Goal: Information Seeking & Learning: Find specific fact

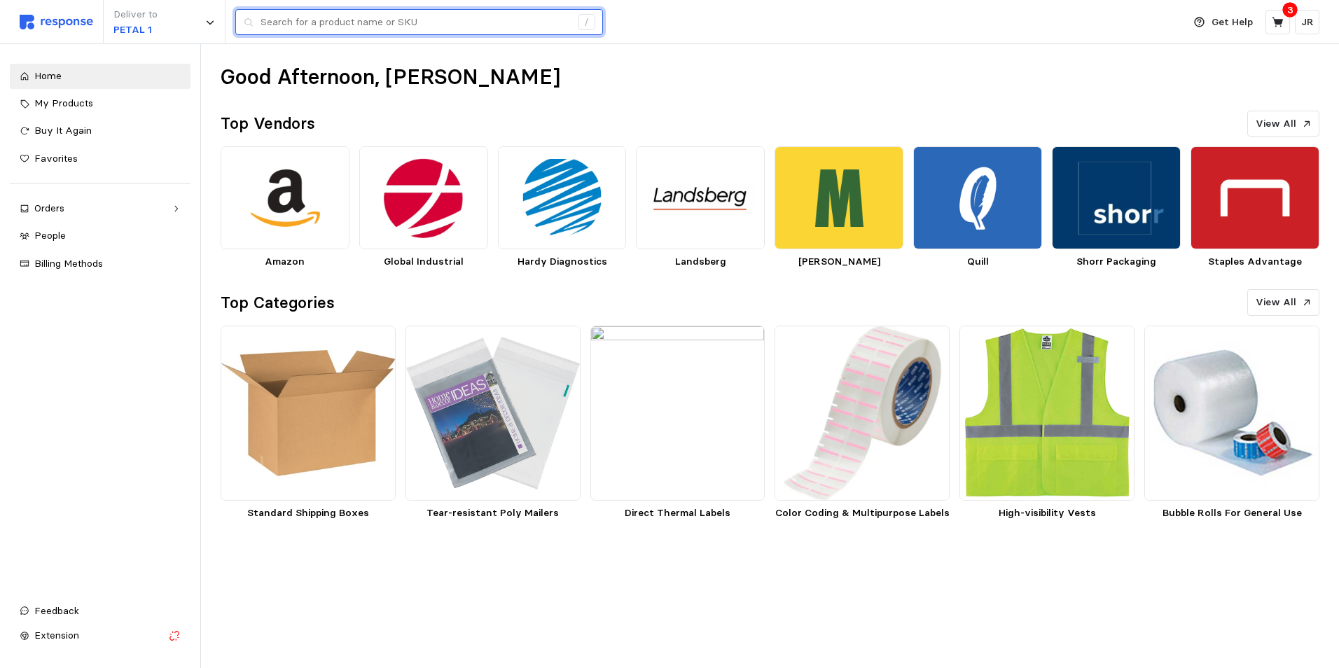
click at [326, 21] on input "text" at bounding box center [415, 22] width 310 height 25
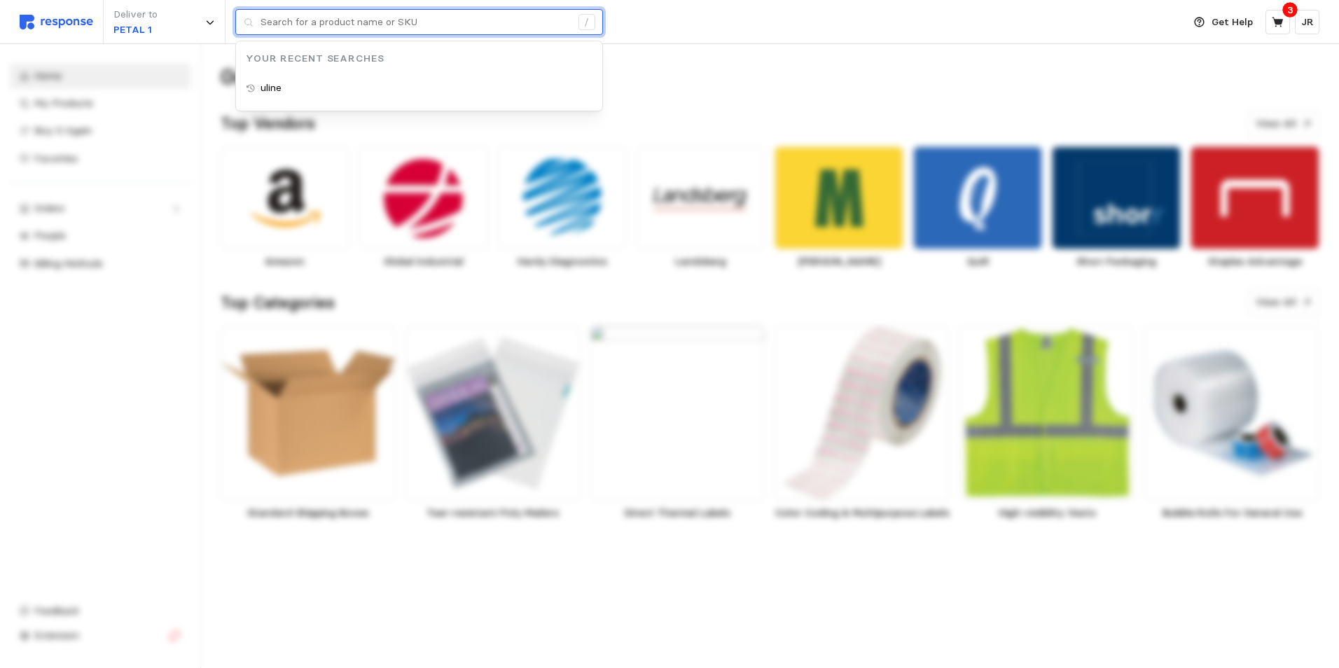
click at [343, 24] on input "text" at bounding box center [415, 22] width 310 height 25
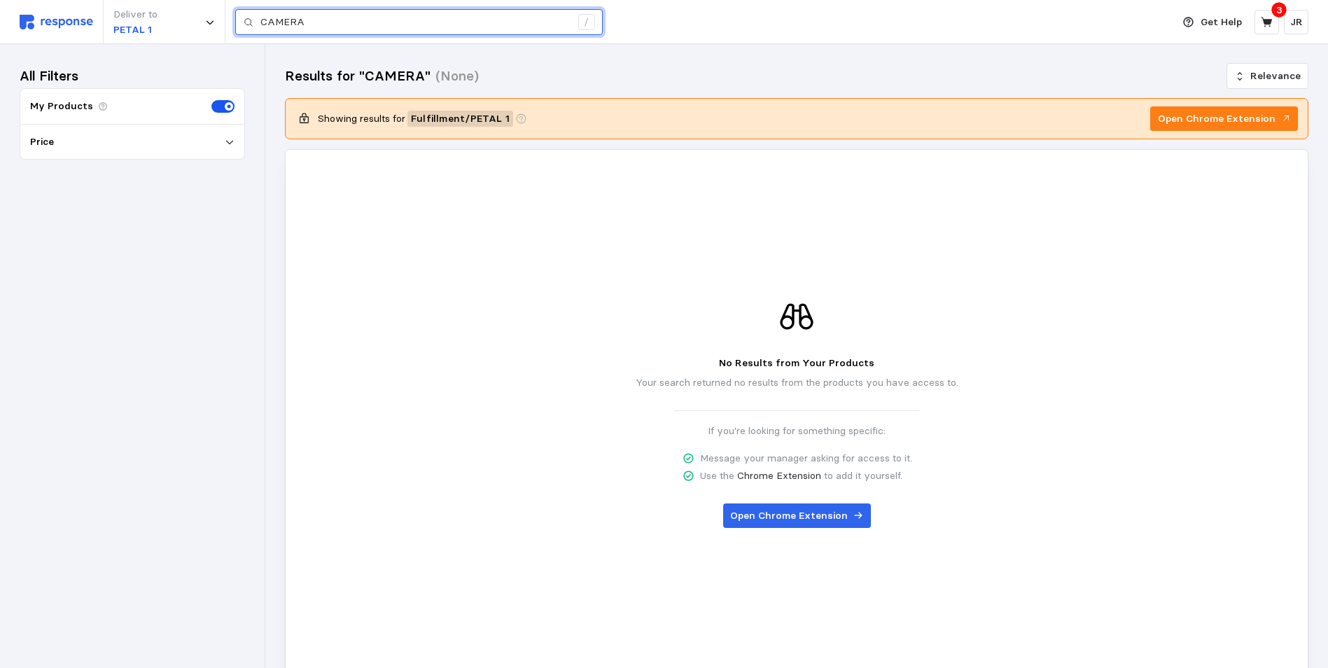
click at [342, 25] on input "CAMERA" at bounding box center [415, 22] width 310 height 25
click at [342, 27] on input "CAMERS" at bounding box center [415, 22] width 310 height 25
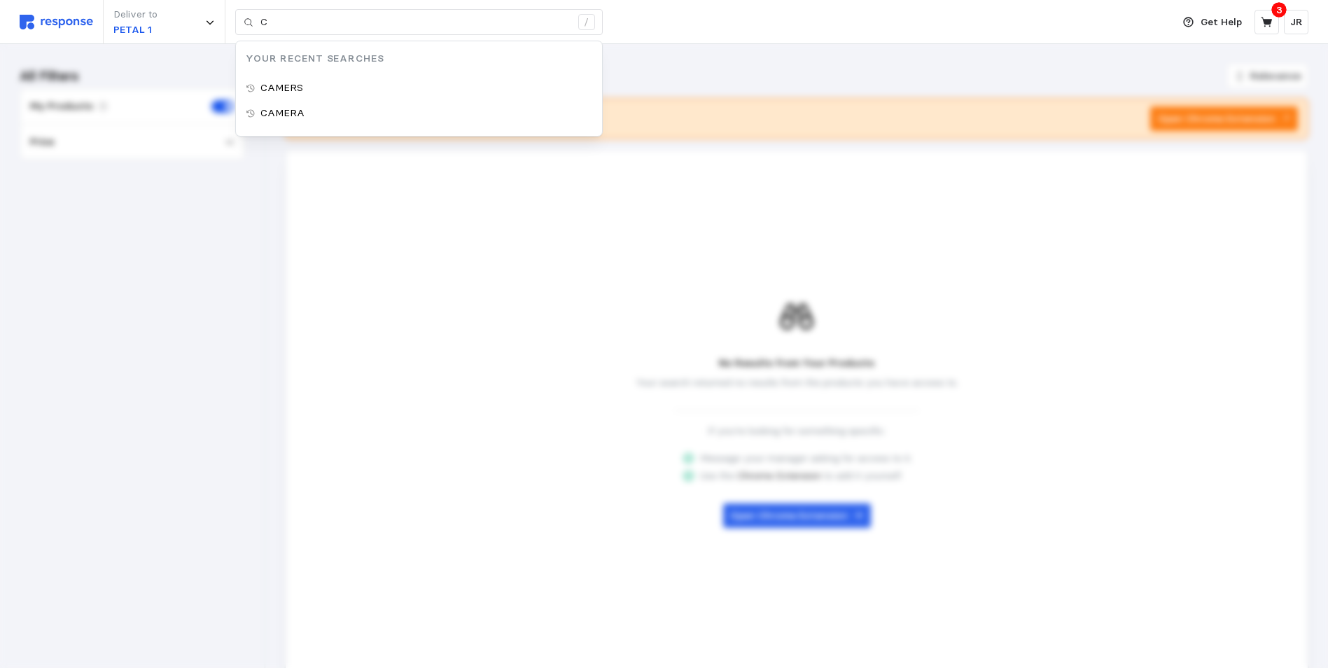
click at [664, 25] on div "Deliver to PETAL 1 C / Your Recent Searches CAMERS CAMERA" at bounding box center [593, 22] width 1146 height 44
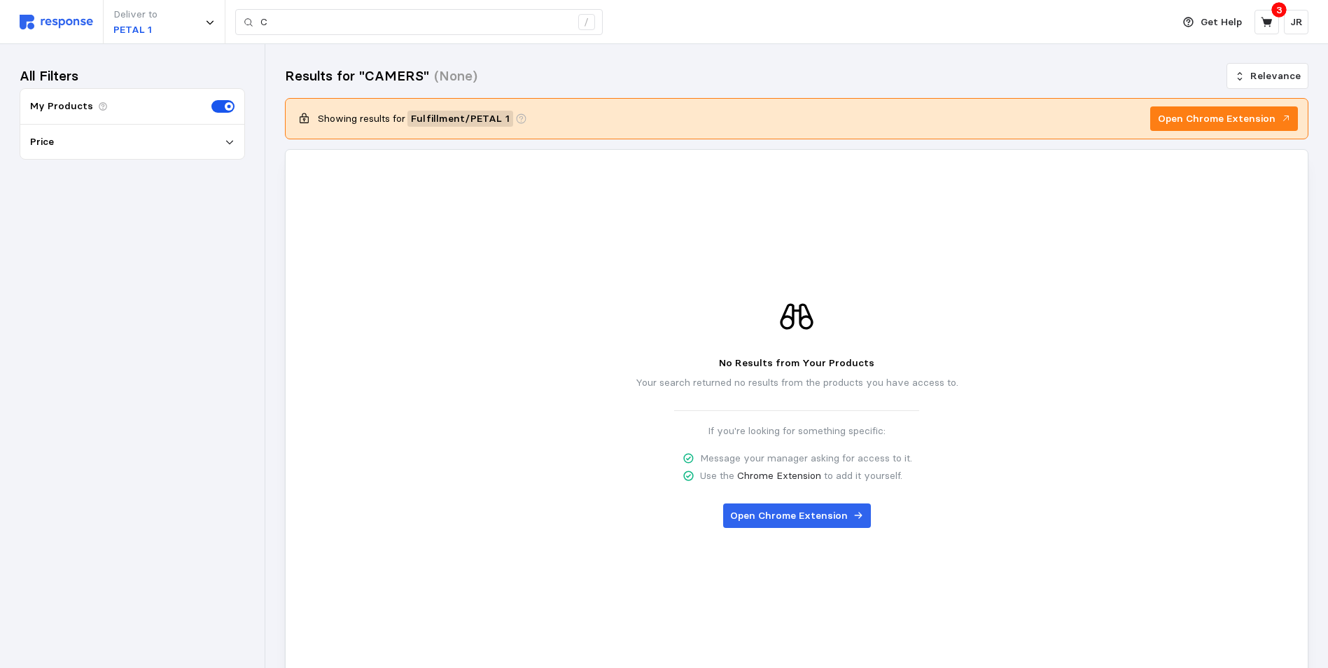
type input "CAMERS"
click at [130, 32] on p "PETAL 1" at bounding box center [135, 29] width 44 height 15
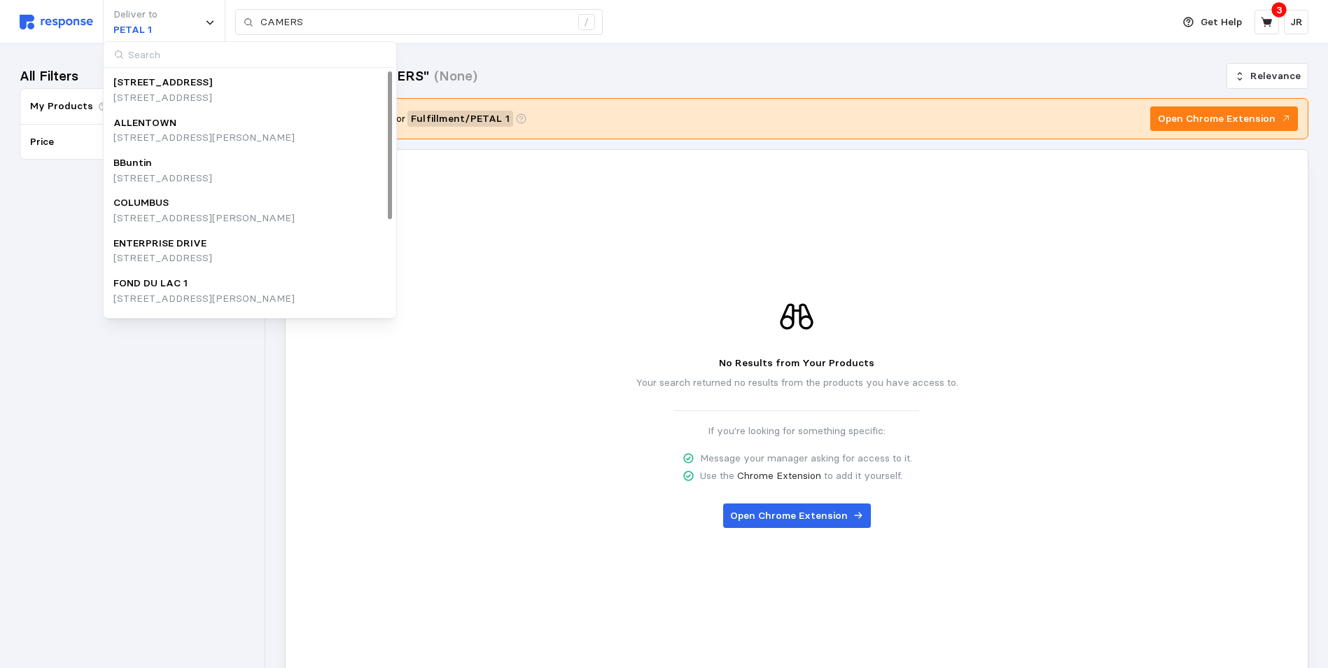
click at [166, 88] on p "[STREET_ADDRESS]" at bounding box center [162, 82] width 99 height 15
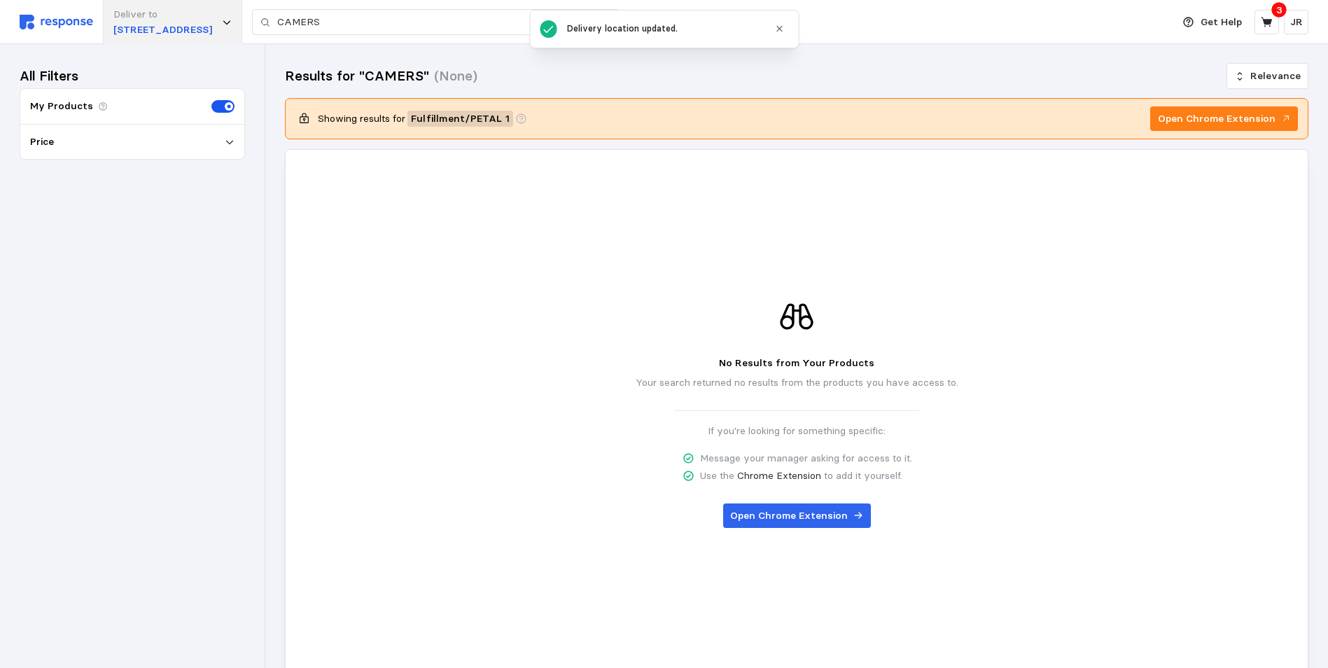
click at [157, 31] on p "[STREET_ADDRESS]" at bounding box center [162, 29] width 99 height 15
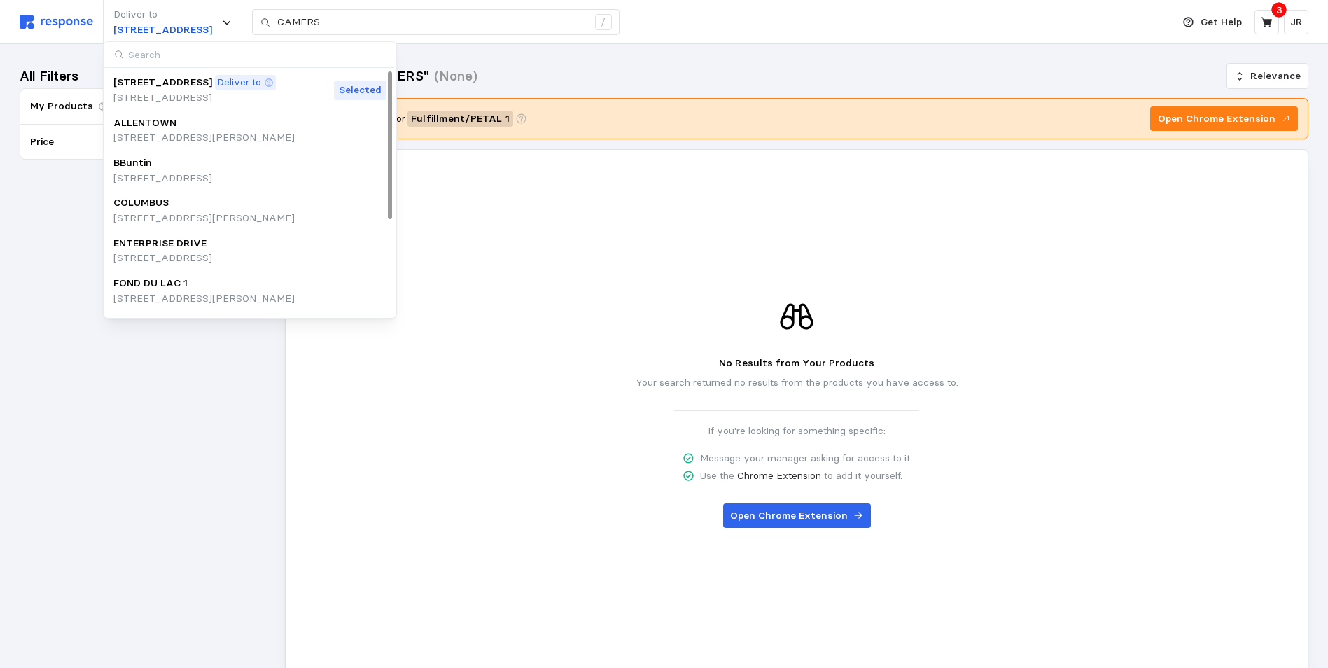
click at [53, 112] on p "My Products" at bounding box center [61, 106] width 63 height 15
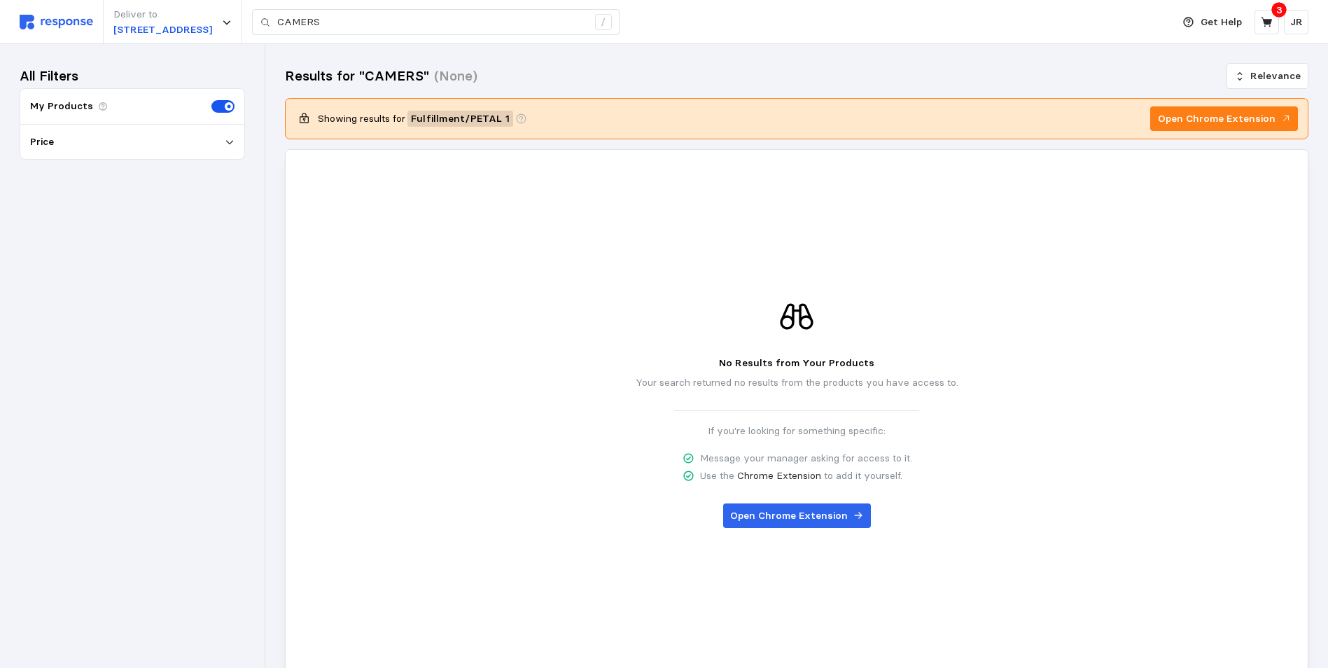
click at [41, 142] on p "Price" at bounding box center [42, 141] width 24 height 15
click at [366, 232] on div "No Results from Your Products Your search returned no results from the products…" at bounding box center [796, 412] width 1003 height 379
click at [1270, 23] on icon at bounding box center [1266, 22] width 11 height 10
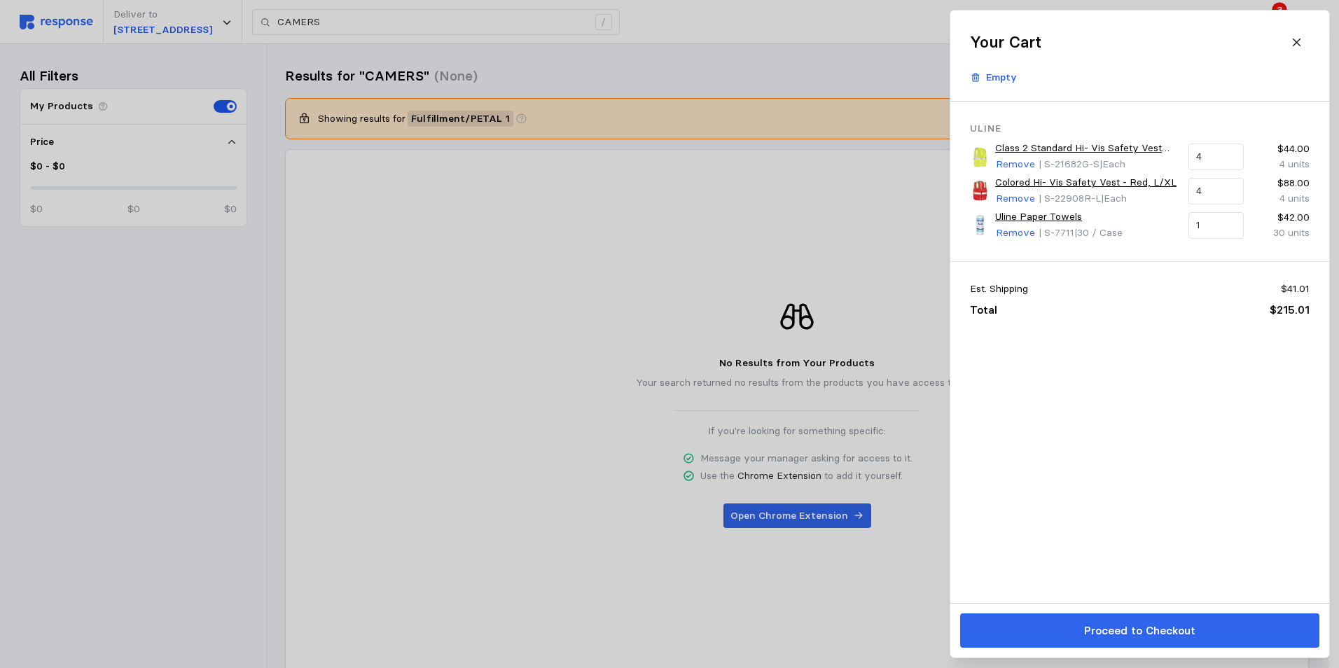
click at [468, 309] on div at bounding box center [669, 334] width 1339 height 668
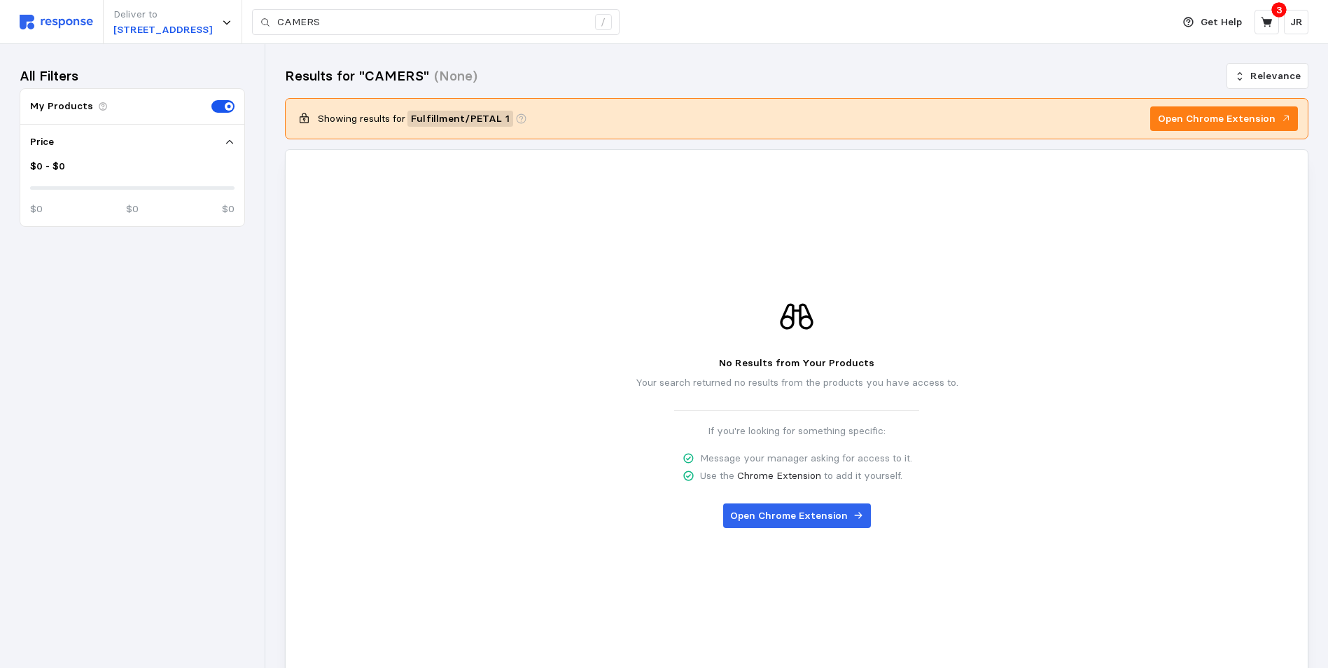
click at [52, 26] on img at bounding box center [57, 22] width 74 height 15
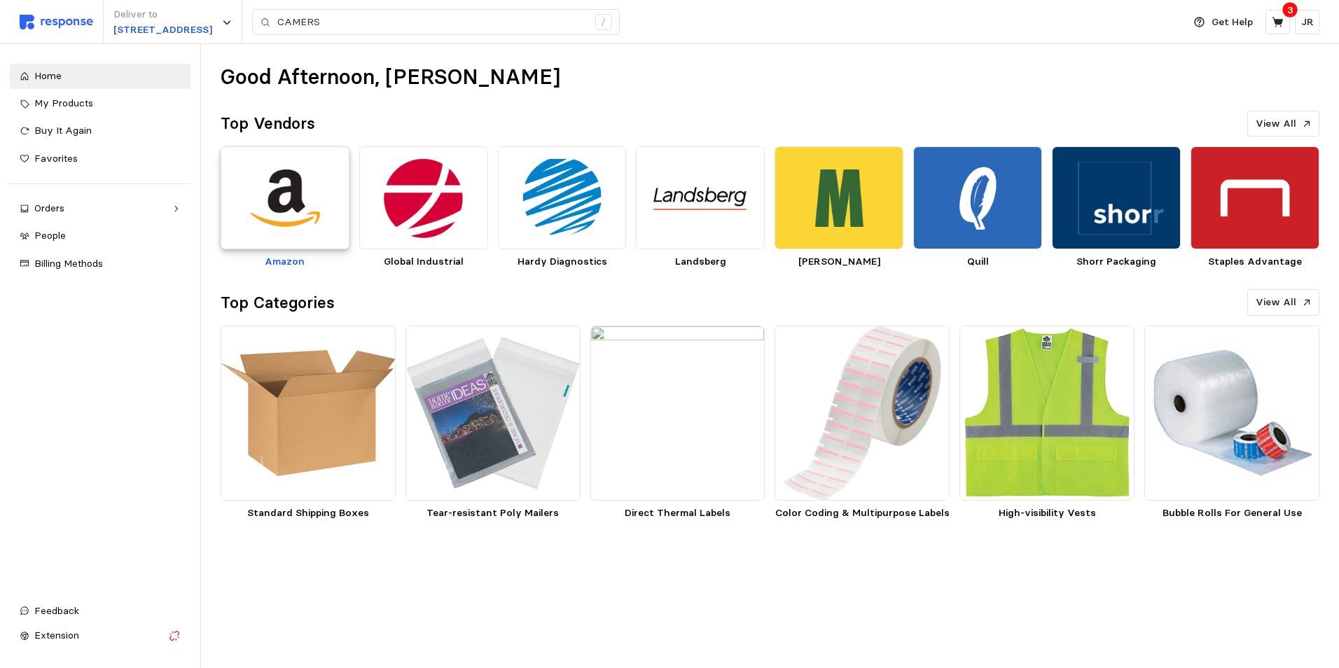
click at [303, 190] on img at bounding box center [285, 197] width 129 height 103
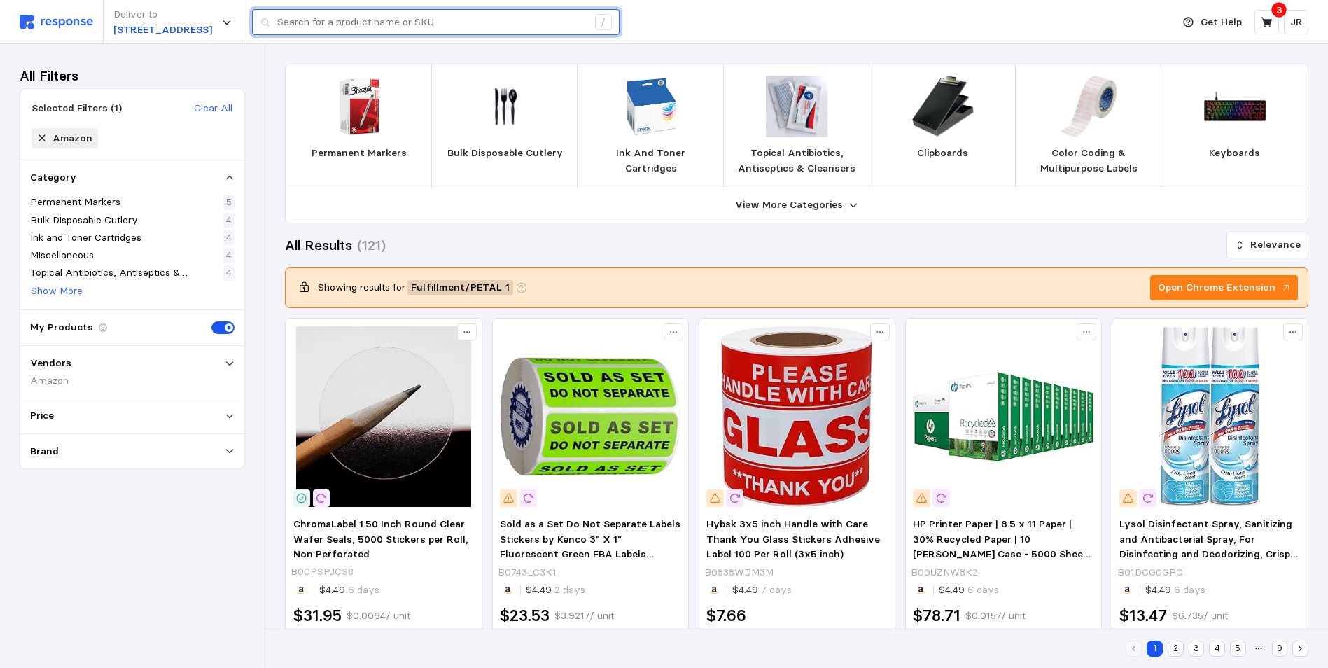
click at [431, 24] on input "text" at bounding box center [432, 22] width 310 height 25
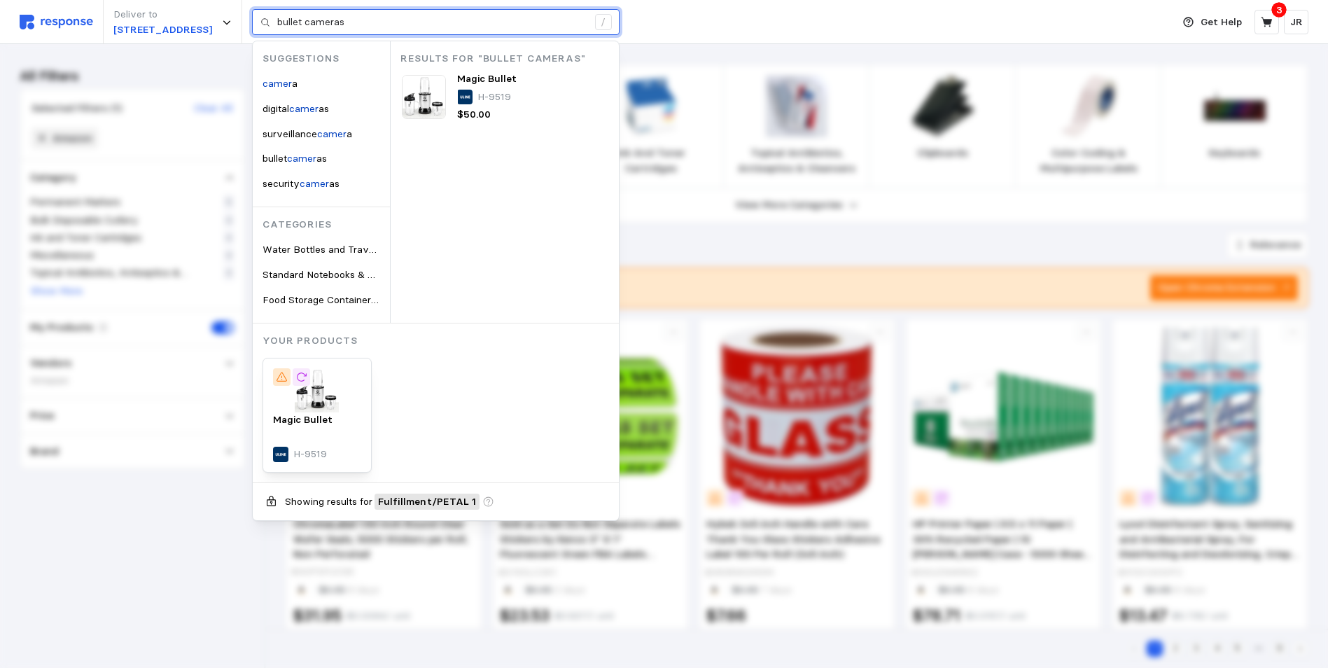
click at [517, 27] on input "bullet cameras" at bounding box center [432, 22] width 310 height 25
click at [387, 27] on input "bullet cameras" at bounding box center [432, 22] width 310 height 25
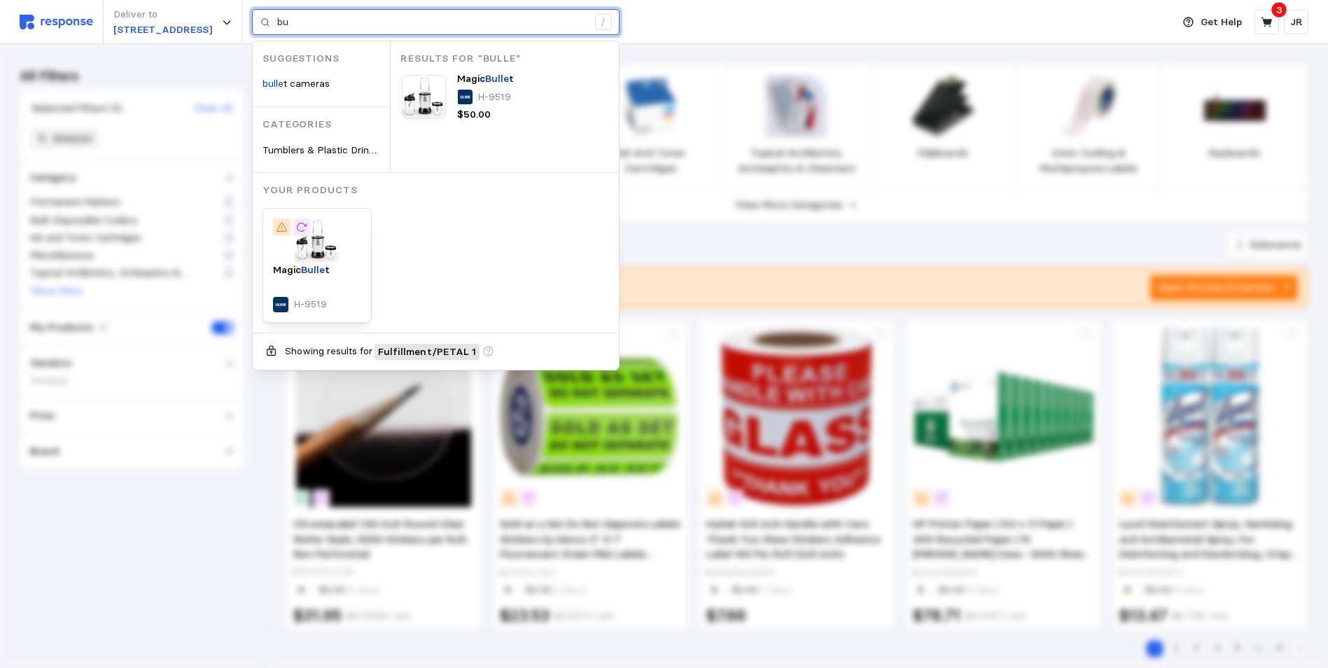
type input "b"
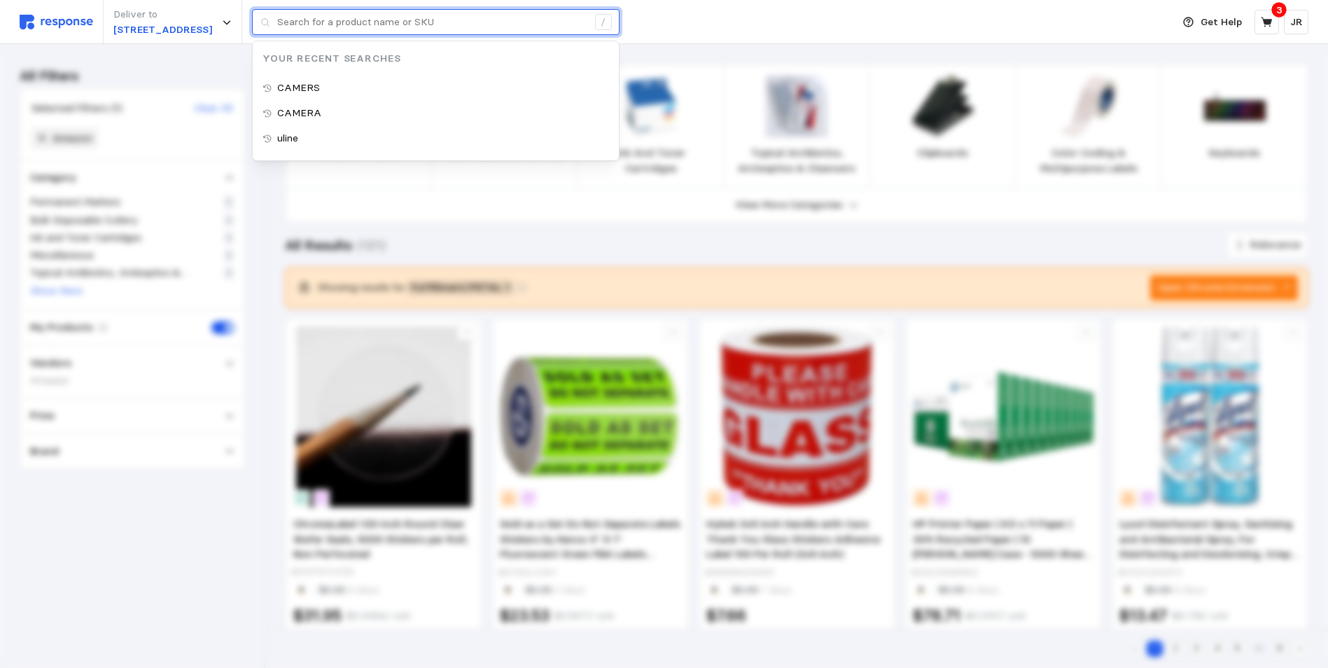
type input "C"
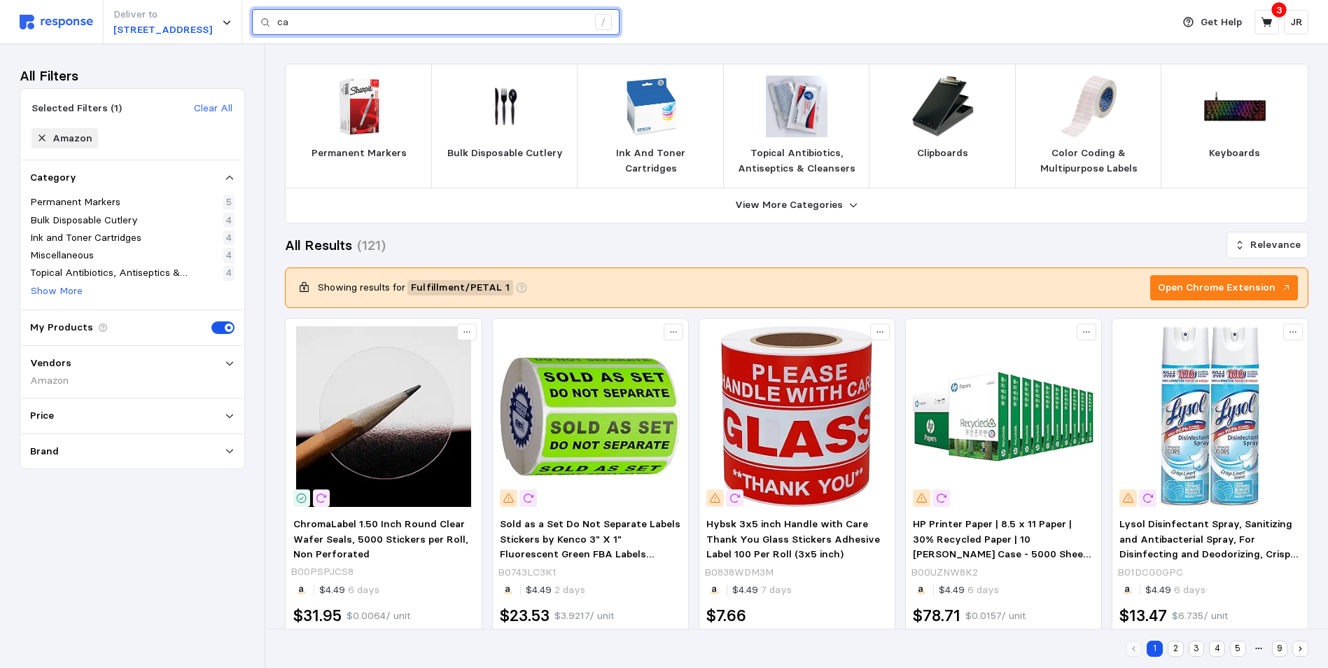
type input "c"
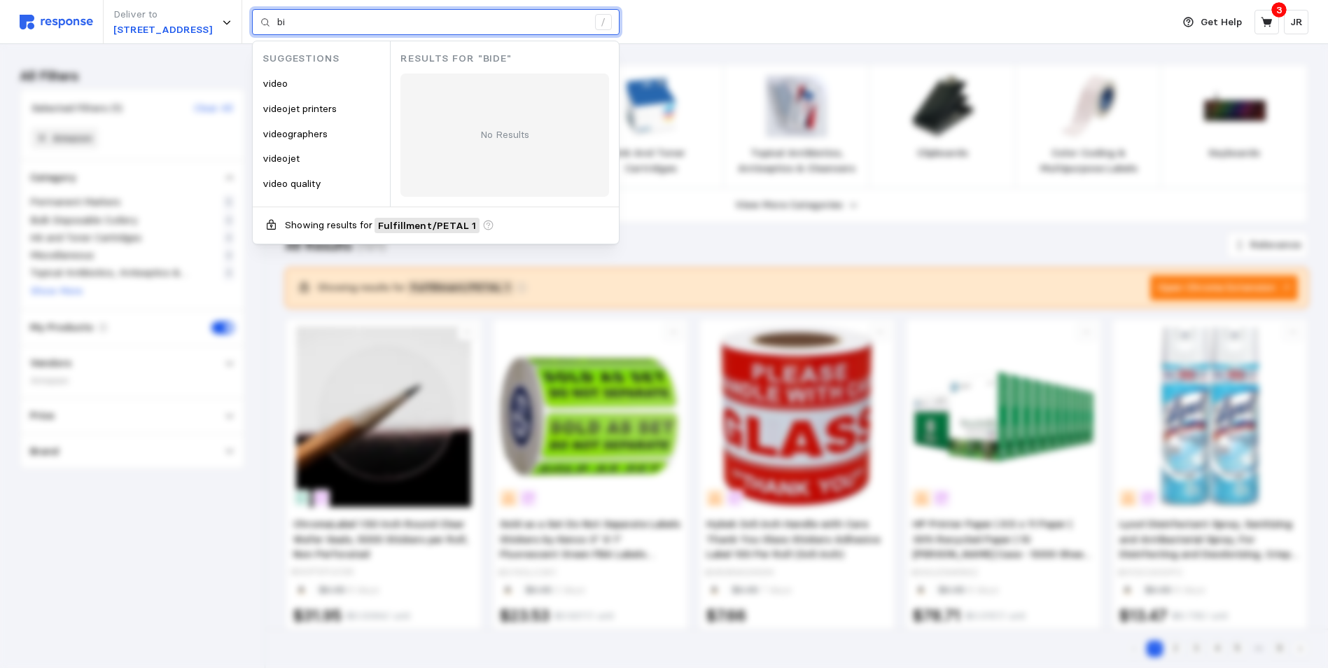
type input "b"
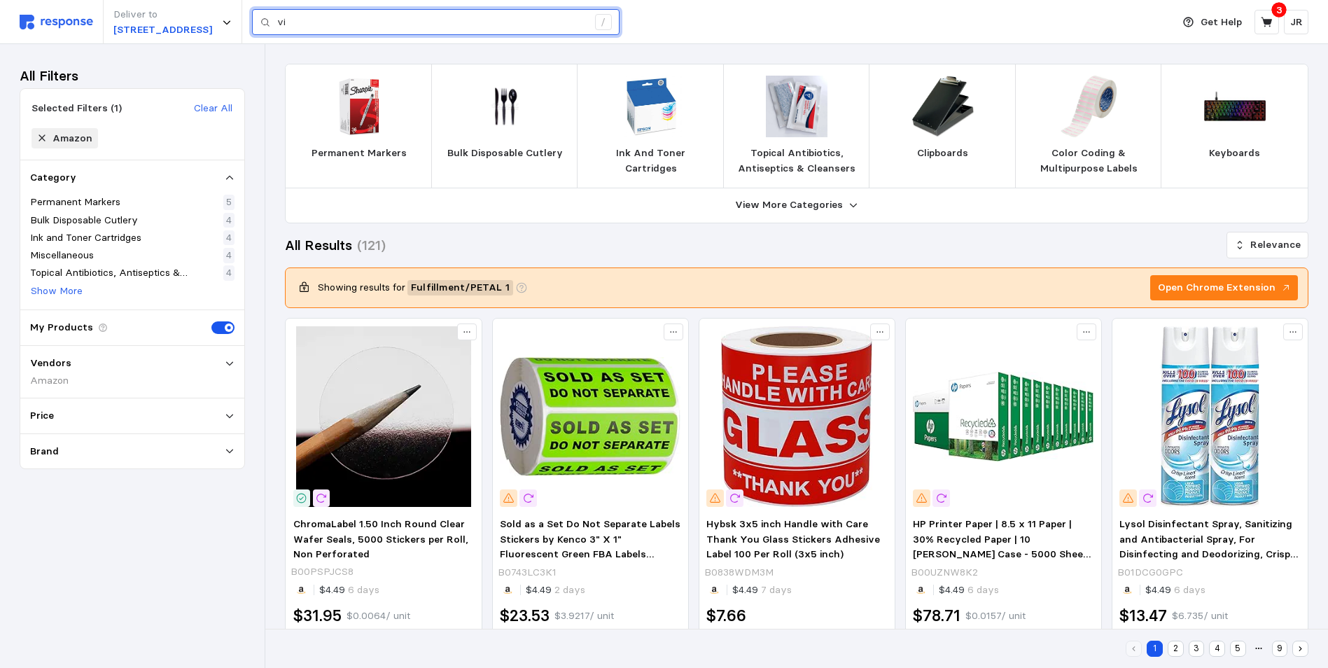
type input "v"
